Goal: Task Accomplishment & Management: Manage account settings

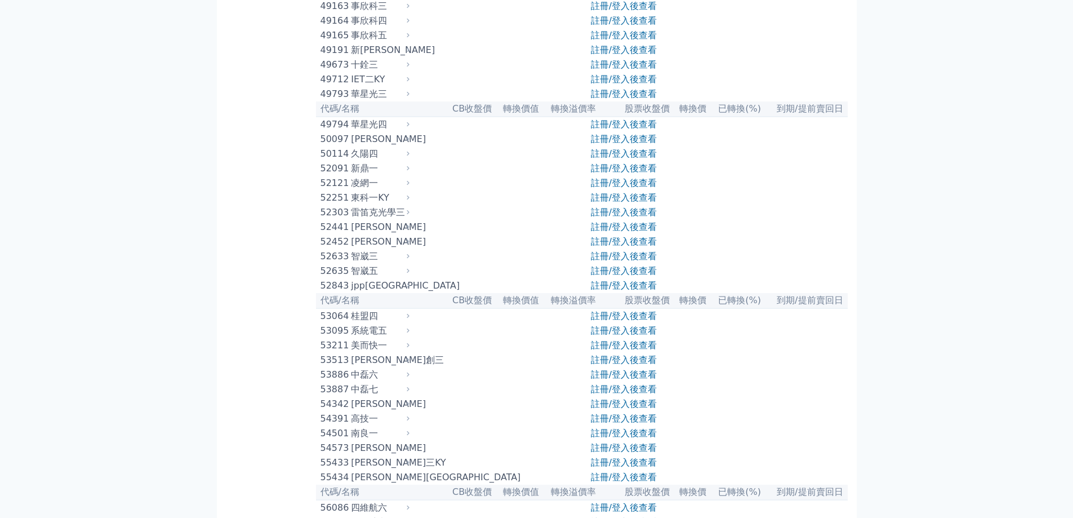
scroll to position [2916, 0]
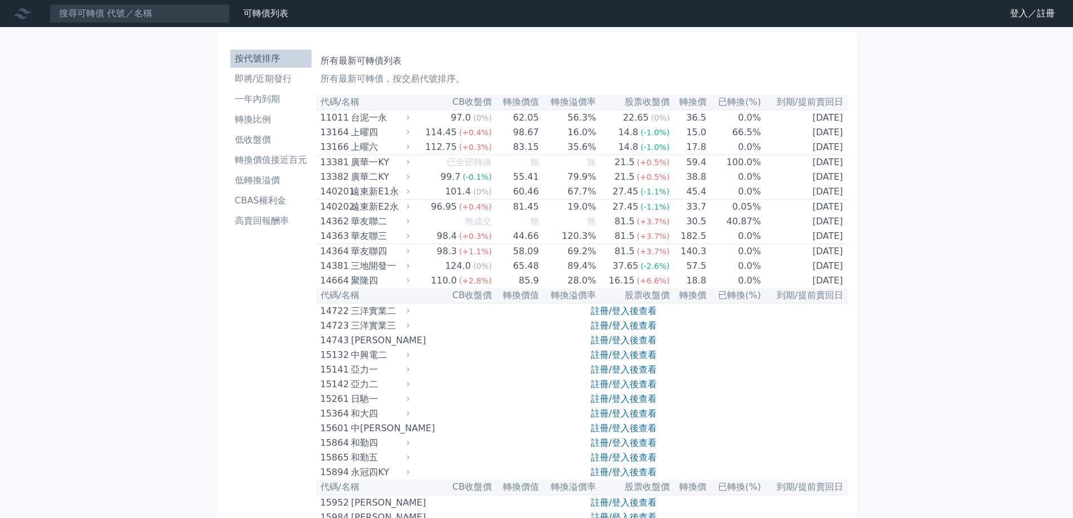
click at [1032, 4] on nav "可轉債列表 財務數據 可轉債列表 財務數據 登入／註冊 登入／註冊" at bounding box center [536, 13] width 1073 height 27
click at [1032, 8] on link "登入／註冊" at bounding box center [1032, 14] width 63 height 18
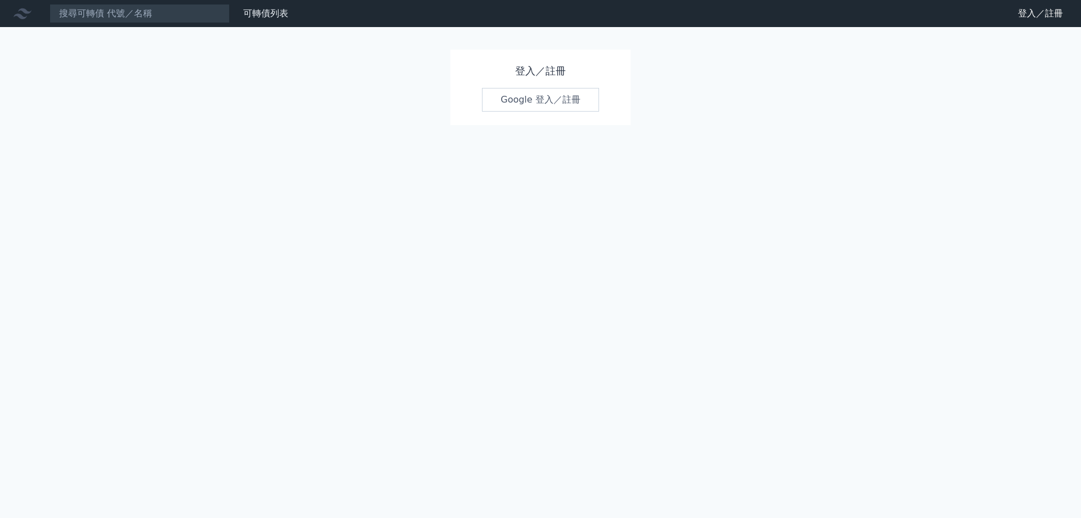
click at [544, 94] on link "Google 登入／註冊" at bounding box center [540, 100] width 117 height 24
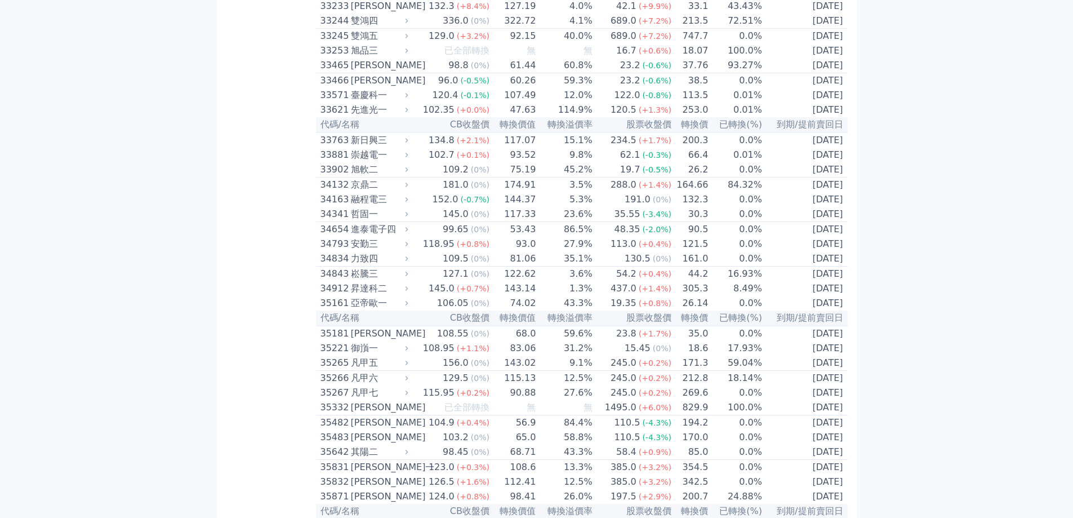
scroll to position [2027, 0]
